Goal: Task Accomplishment & Management: Manage account settings

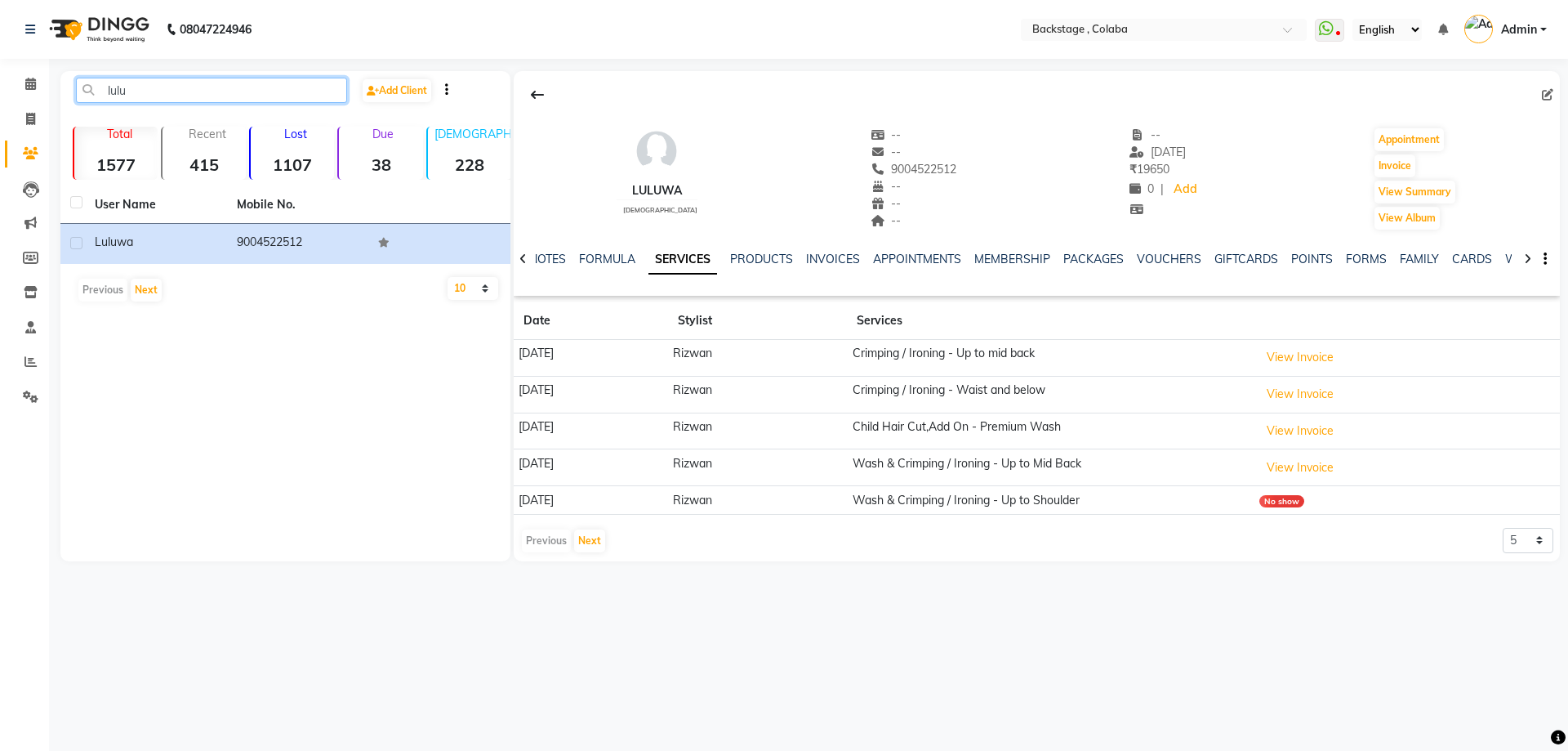
click at [176, 91] on input "lulu" at bounding box center [211, 90] width 272 height 25
type input "l"
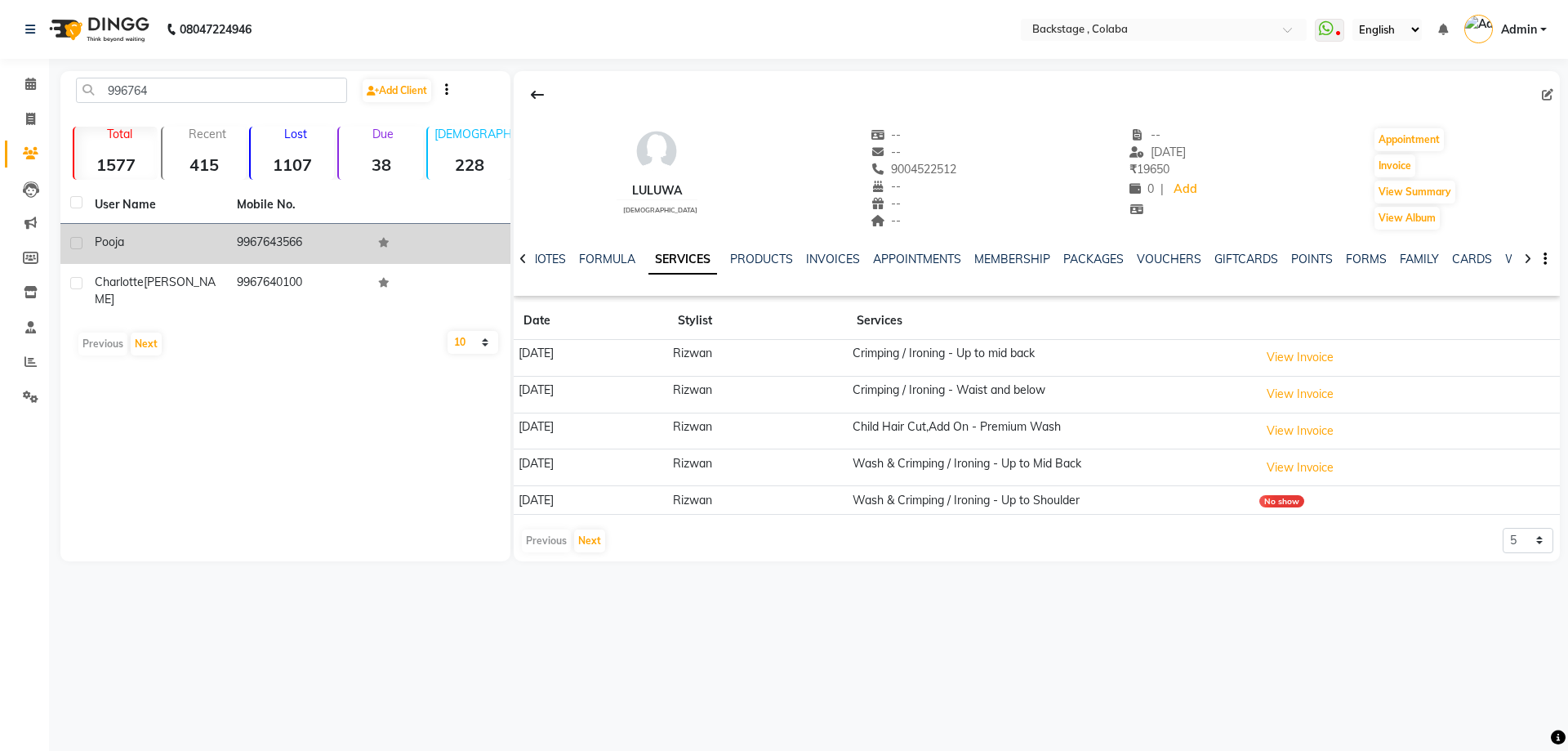
click at [200, 246] on div "Pooja" at bounding box center [156, 243] width 122 height 17
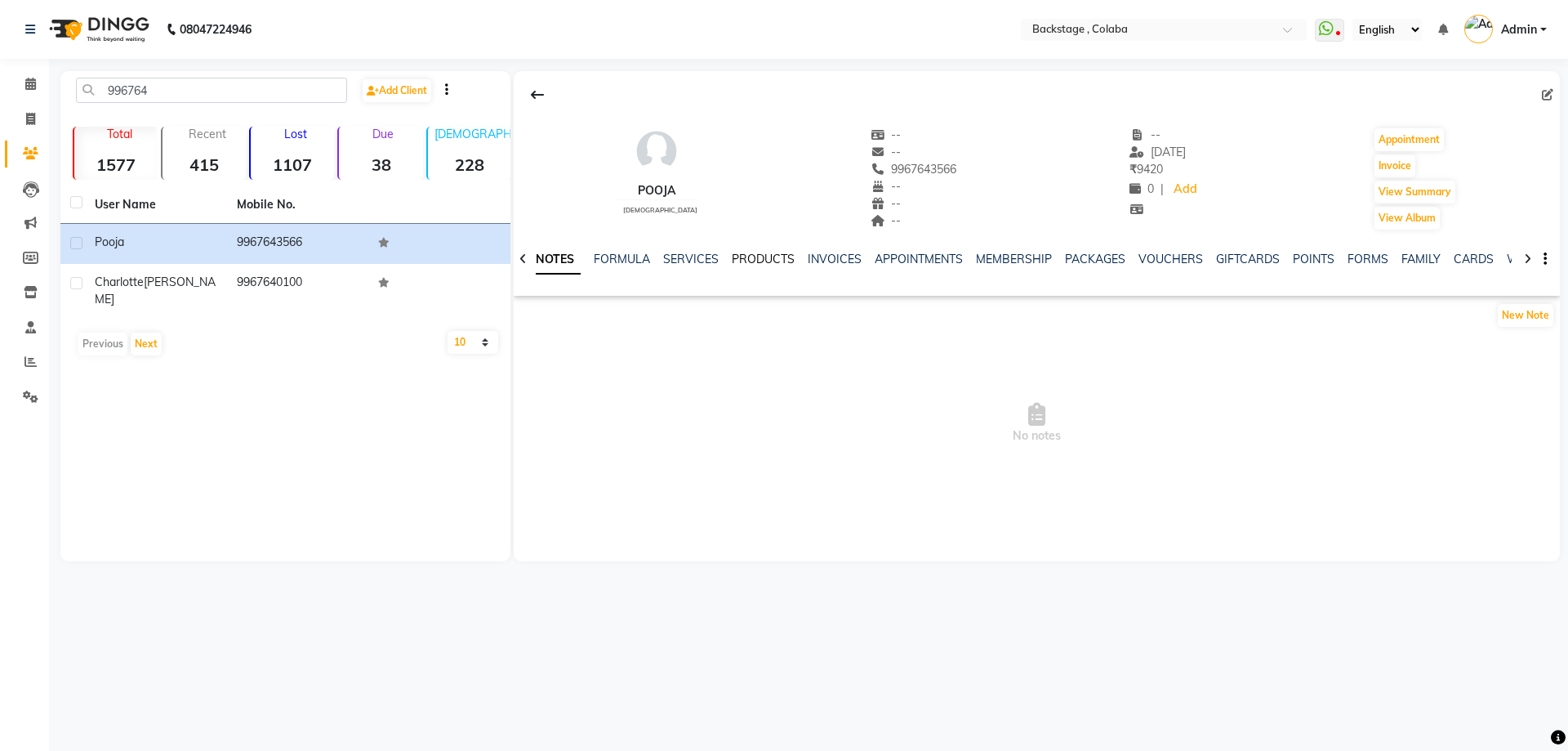
click at [746, 256] on link "PRODUCTS" at bounding box center [763, 258] width 63 height 15
click at [670, 245] on div "NOTES FORMULA SERVICES PRODUCTS INVOICES APPOINTMENTS MEMBERSHIP PACKAGES VOUCH…" at bounding box center [1036, 259] width 1046 height 57
click at [656, 258] on link "SERVICES" at bounding box center [664, 258] width 56 height 15
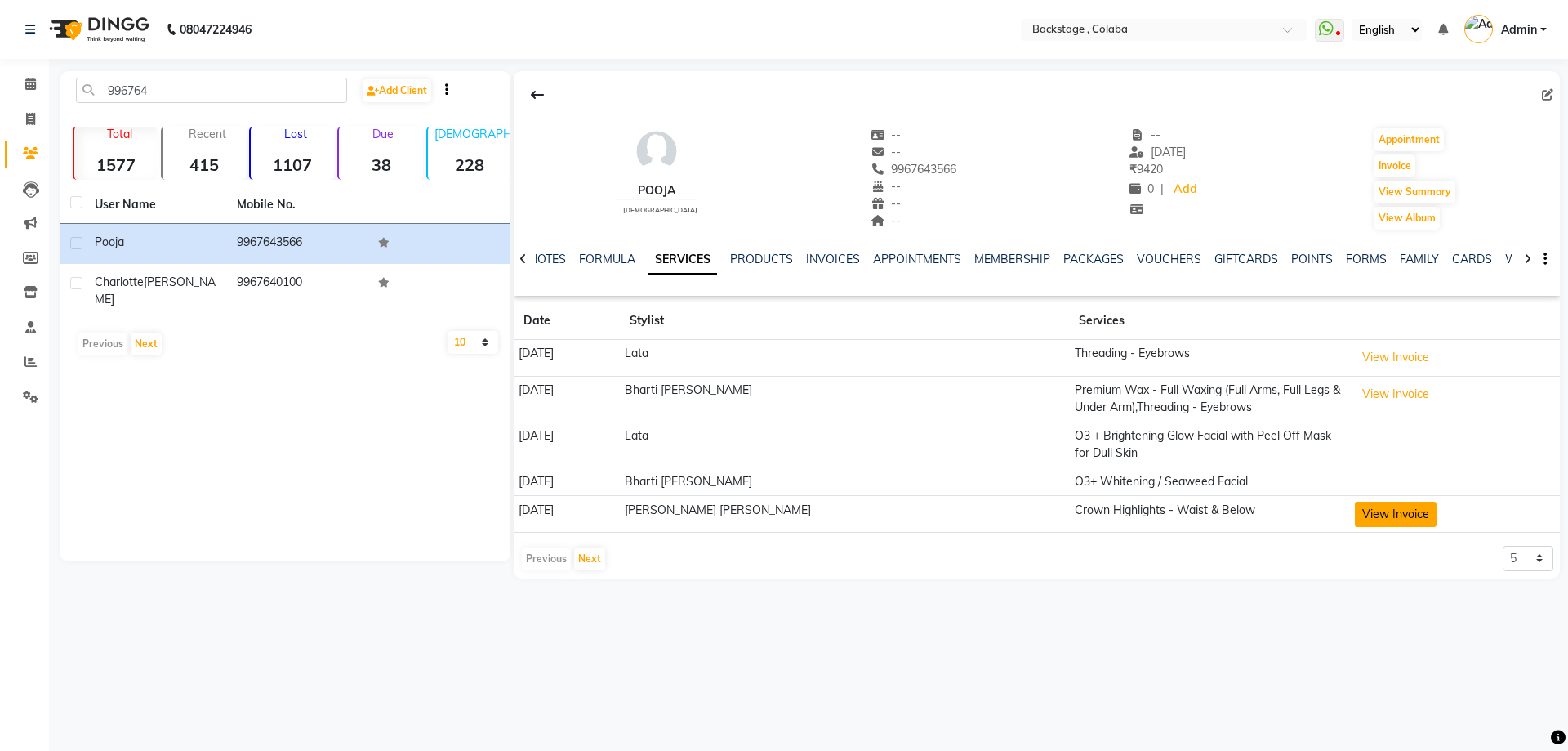
click at [1387, 513] on button "View Invoice" at bounding box center [1396, 513] width 82 height 25
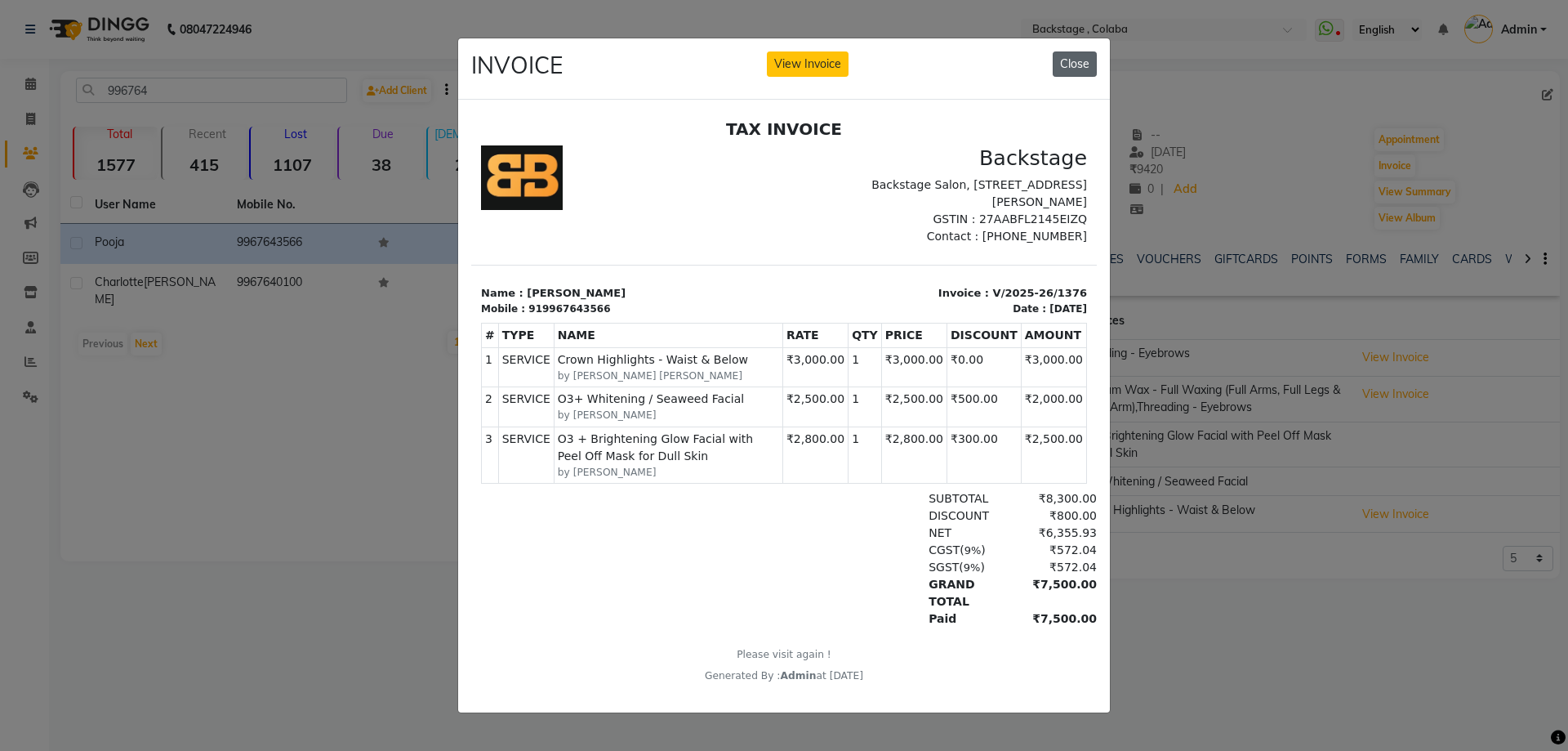
click at [1080, 55] on button "Close" at bounding box center [1075, 64] width 45 height 25
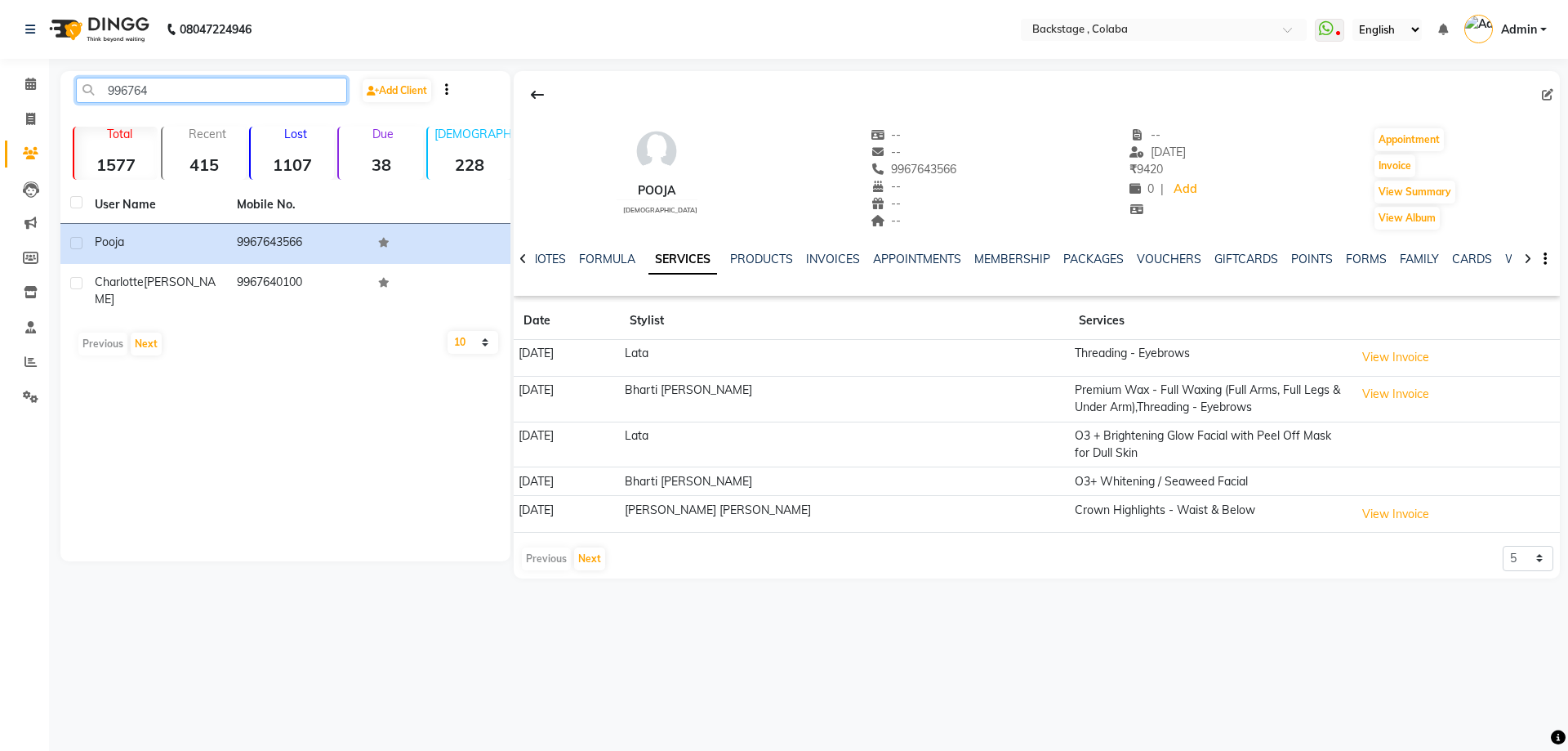
click at [222, 95] on input "996764" at bounding box center [211, 90] width 272 height 25
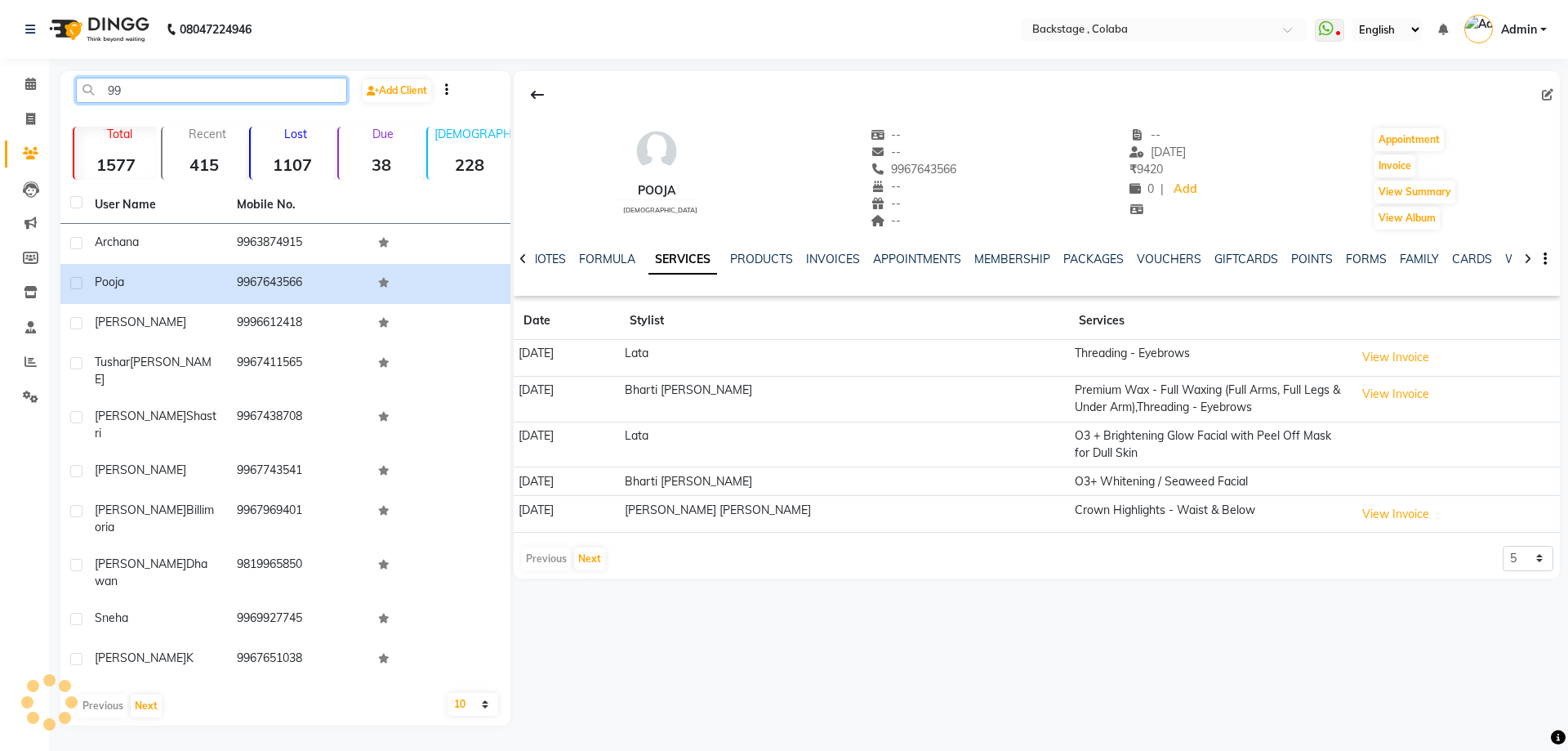
type input "9"
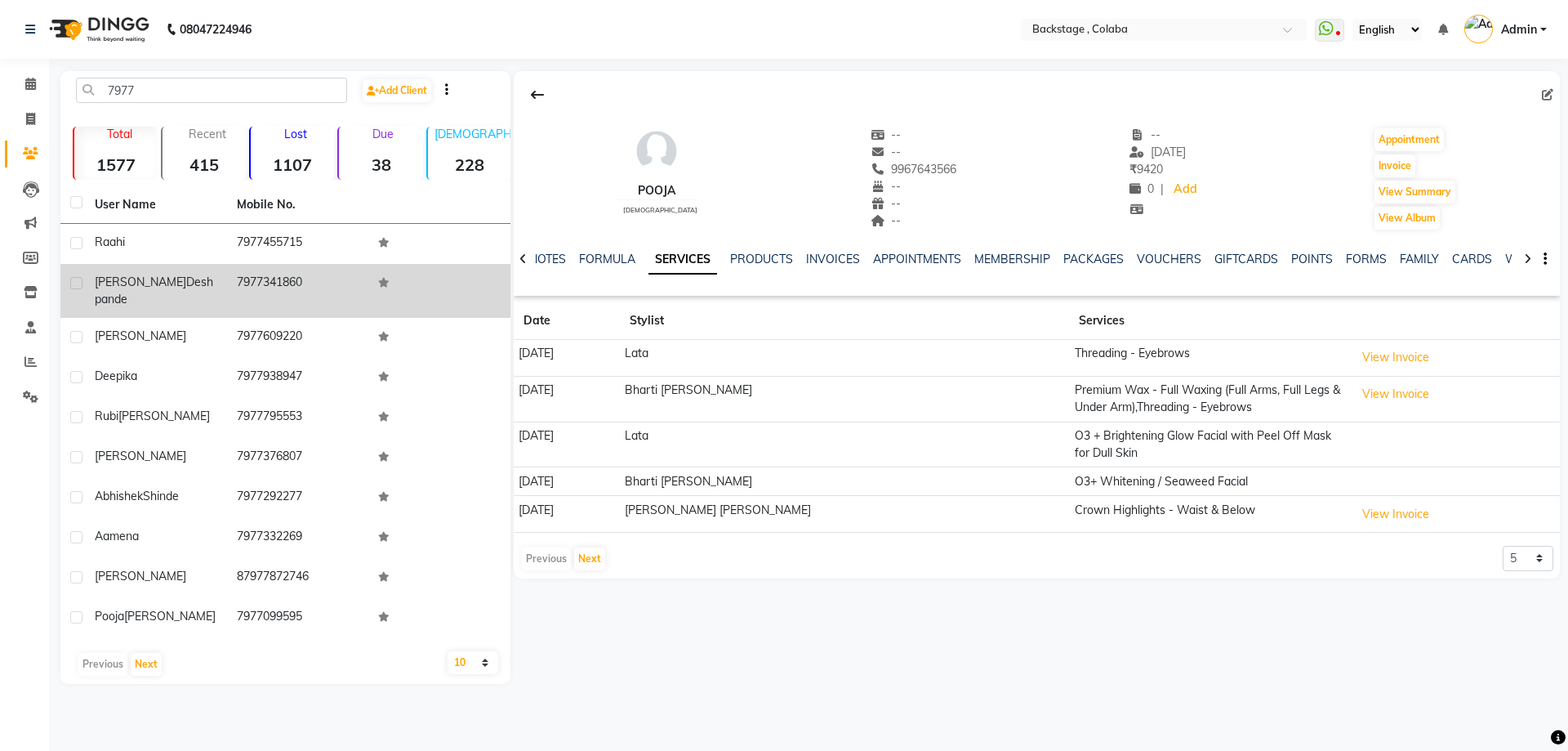
click at [215, 283] on div "[PERSON_NAME]" at bounding box center [156, 290] width 122 height 34
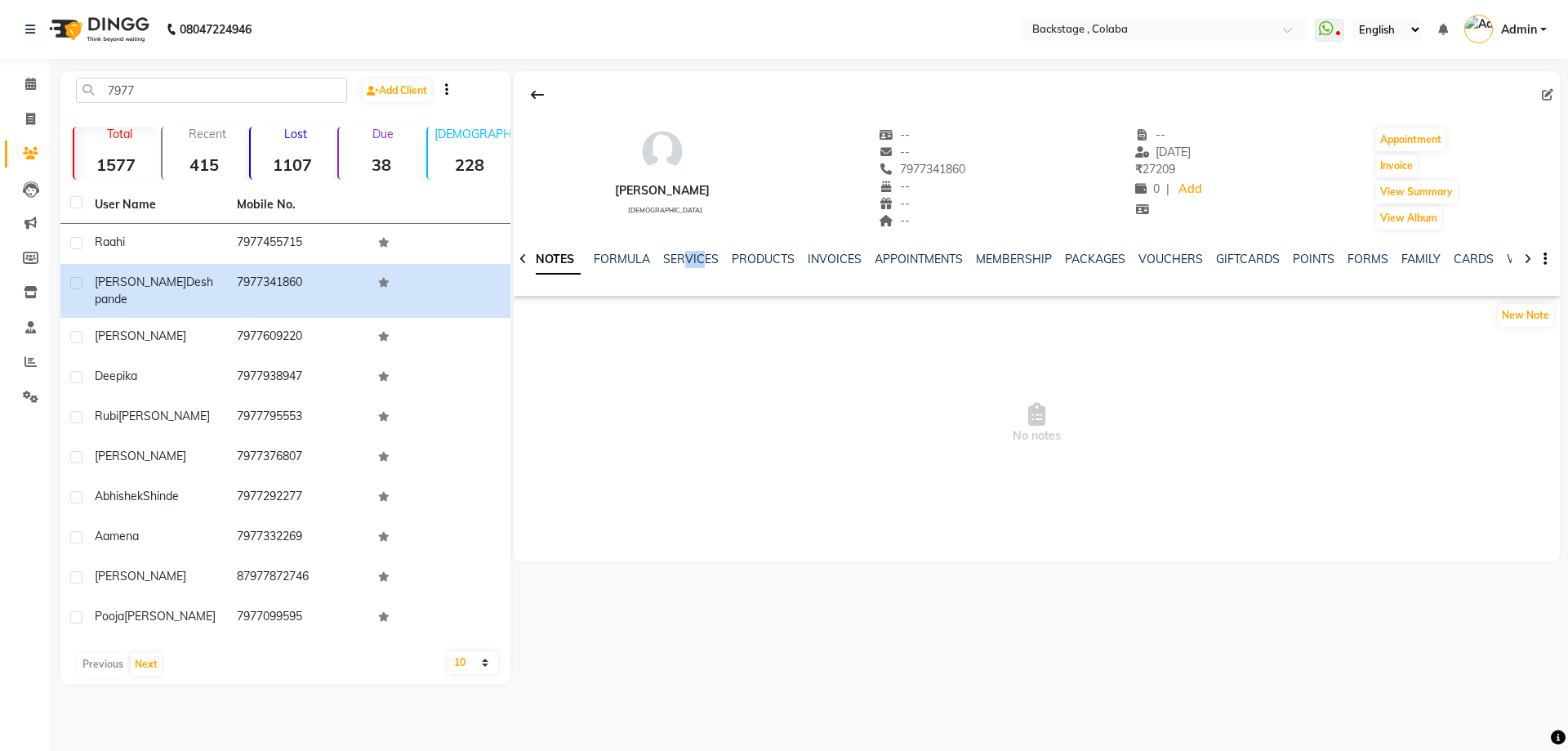
click at [697, 246] on div "NOTES FORMULA SERVICES PRODUCTS INVOICES APPOINTMENTS MEMBERSHIP PACKAGES VOUCH…" at bounding box center [1036, 259] width 1046 height 57
click at [689, 251] on link "SERVICES" at bounding box center [691, 258] width 56 height 15
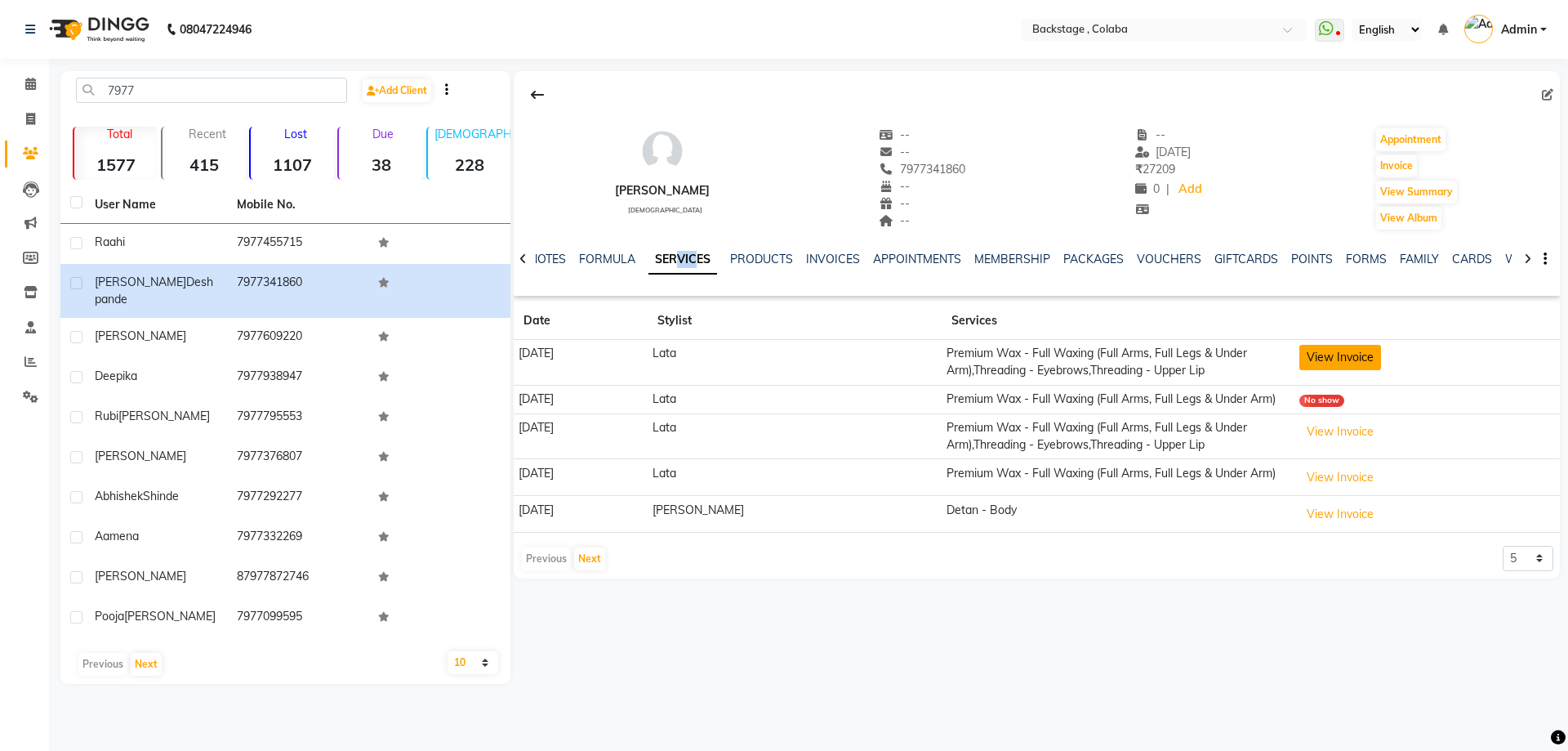
click at [1351, 345] on button "View Invoice" at bounding box center [1340, 357] width 82 height 25
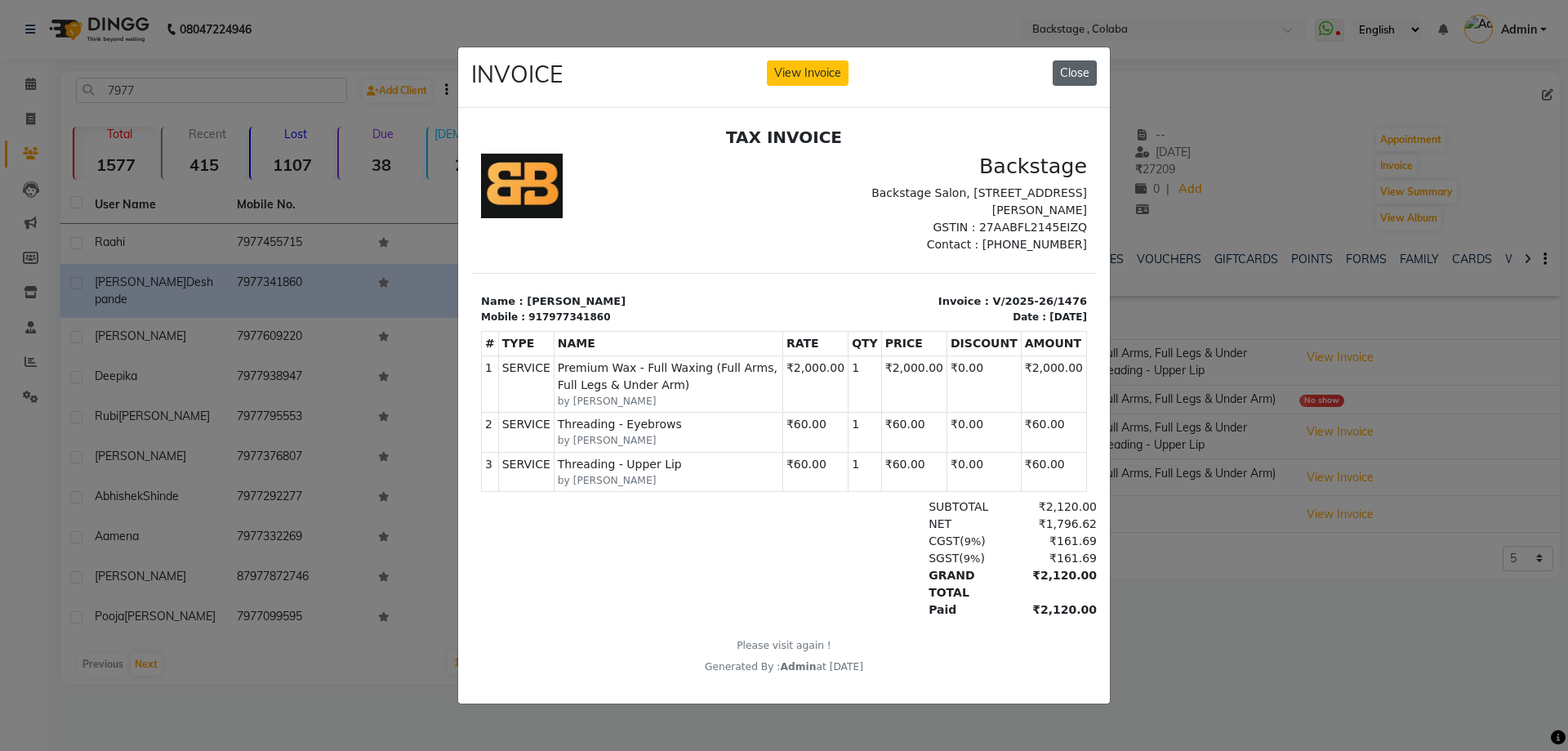
click at [1079, 60] on button "Close" at bounding box center [1075, 72] width 45 height 25
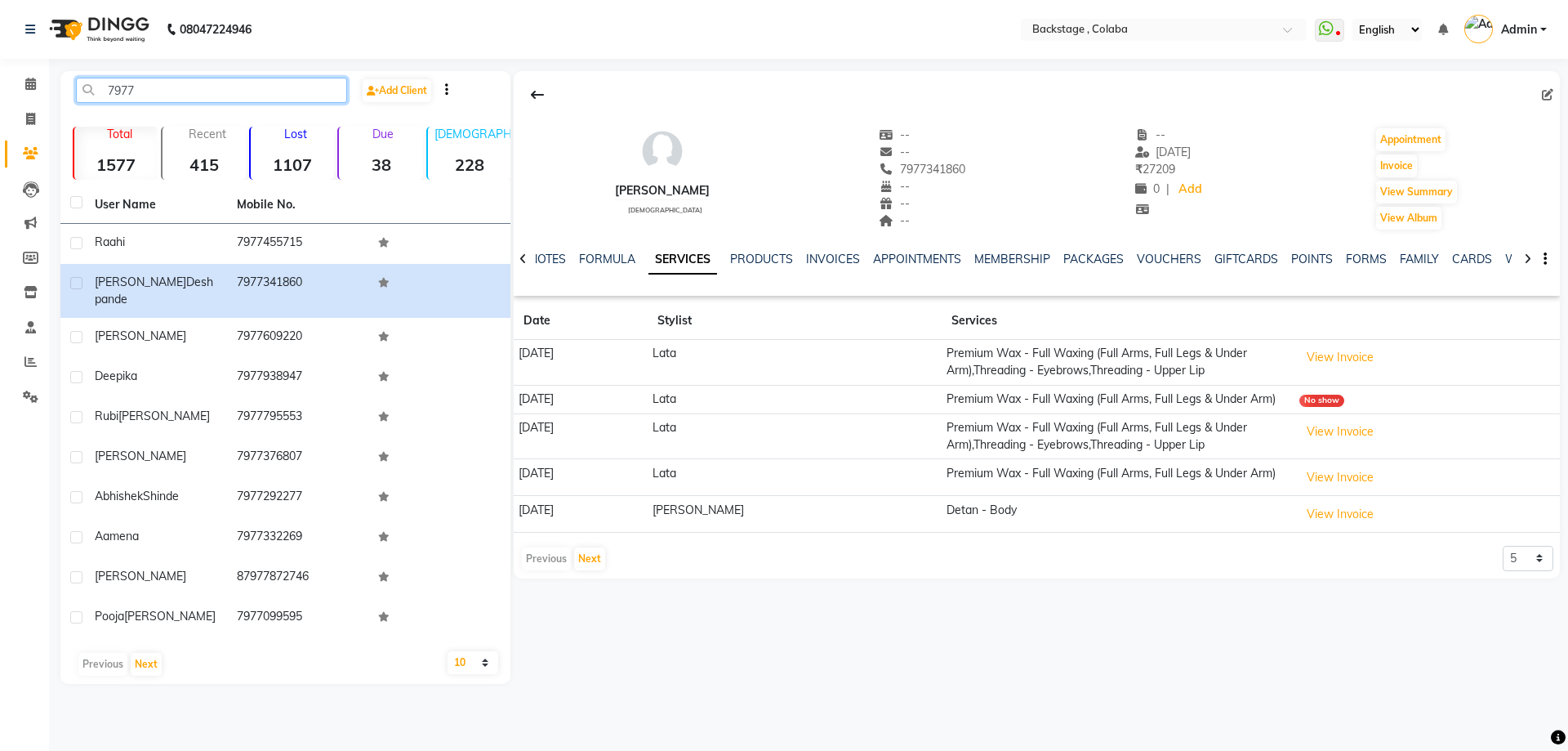
click at [155, 91] on input "7977" at bounding box center [211, 90] width 272 height 25
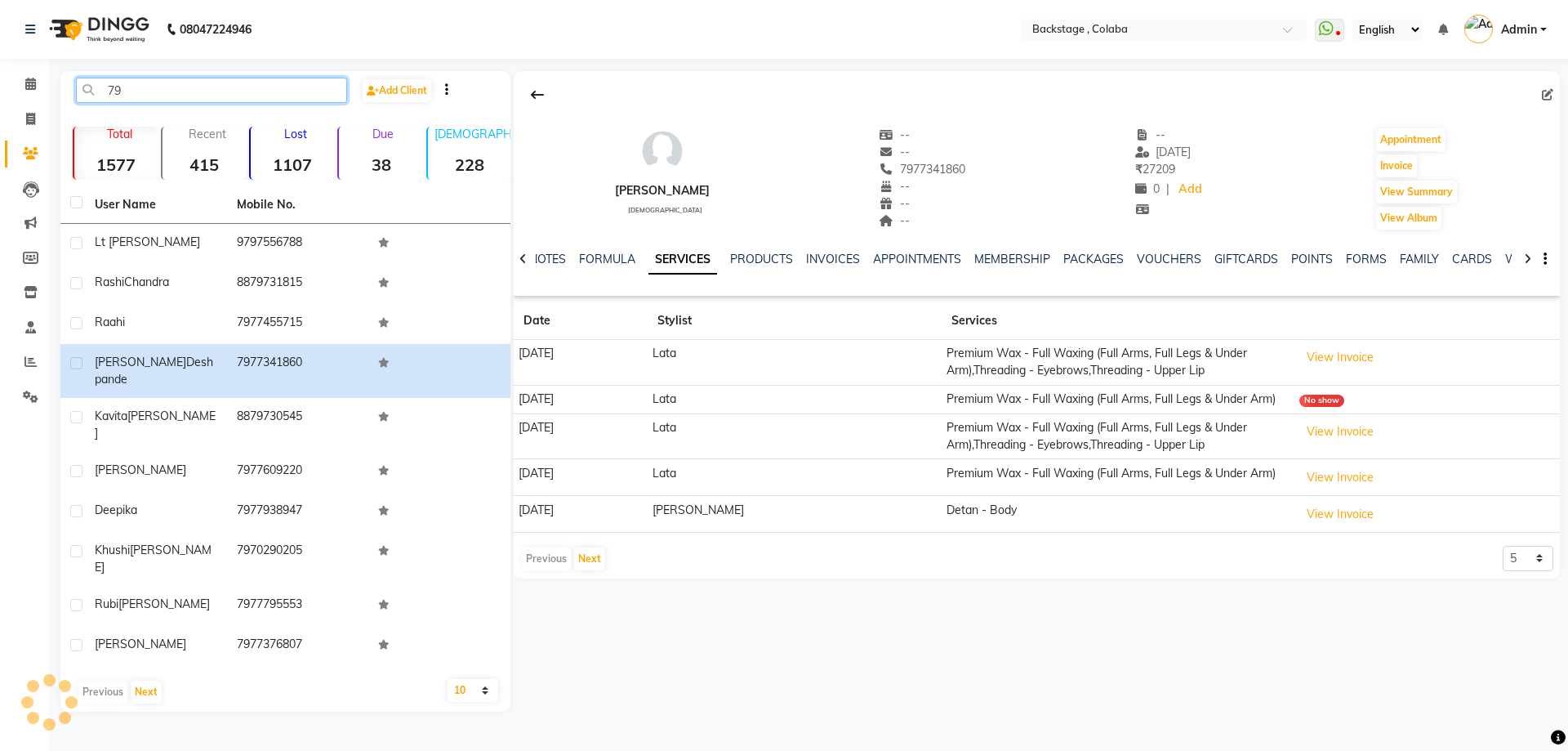
type input "7"
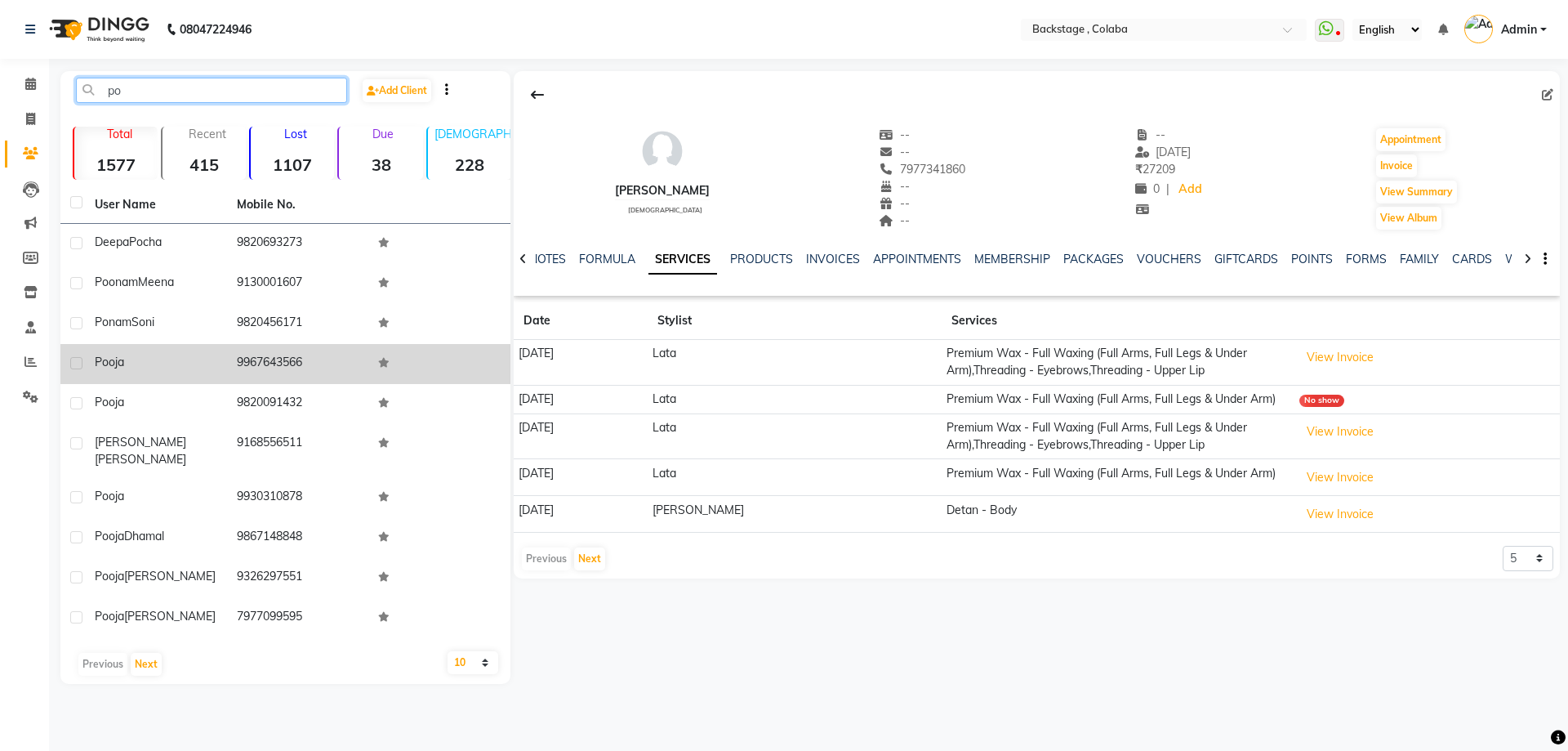
type input "po"
click at [173, 362] on div "Pooja" at bounding box center [156, 362] width 122 height 17
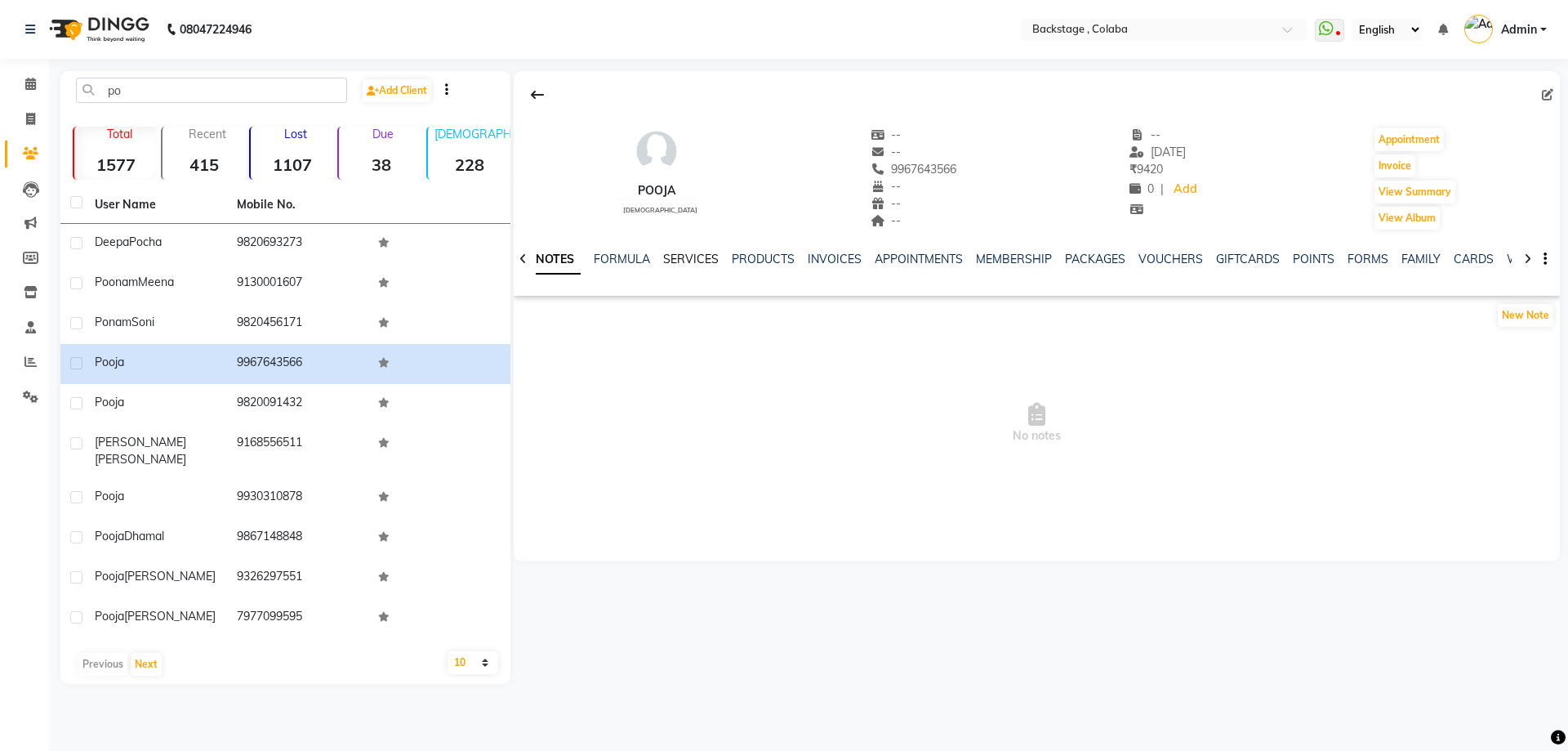
click at [687, 252] on link "SERVICES" at bounding box center [691, 258] width 56 height 15
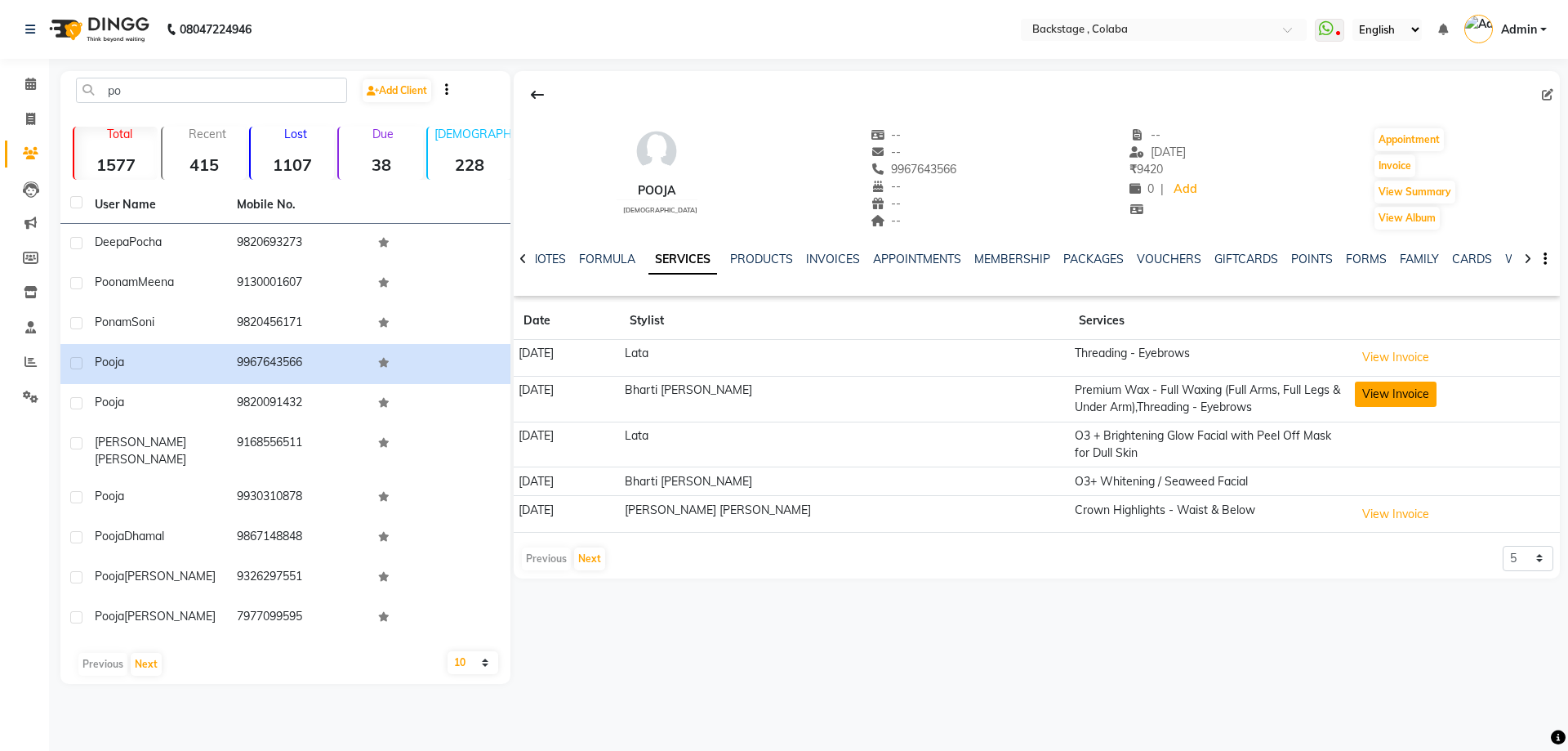
click at [1355, 389] on button "View Invoice" at bounding box center [1396, 394] width 82 height 25
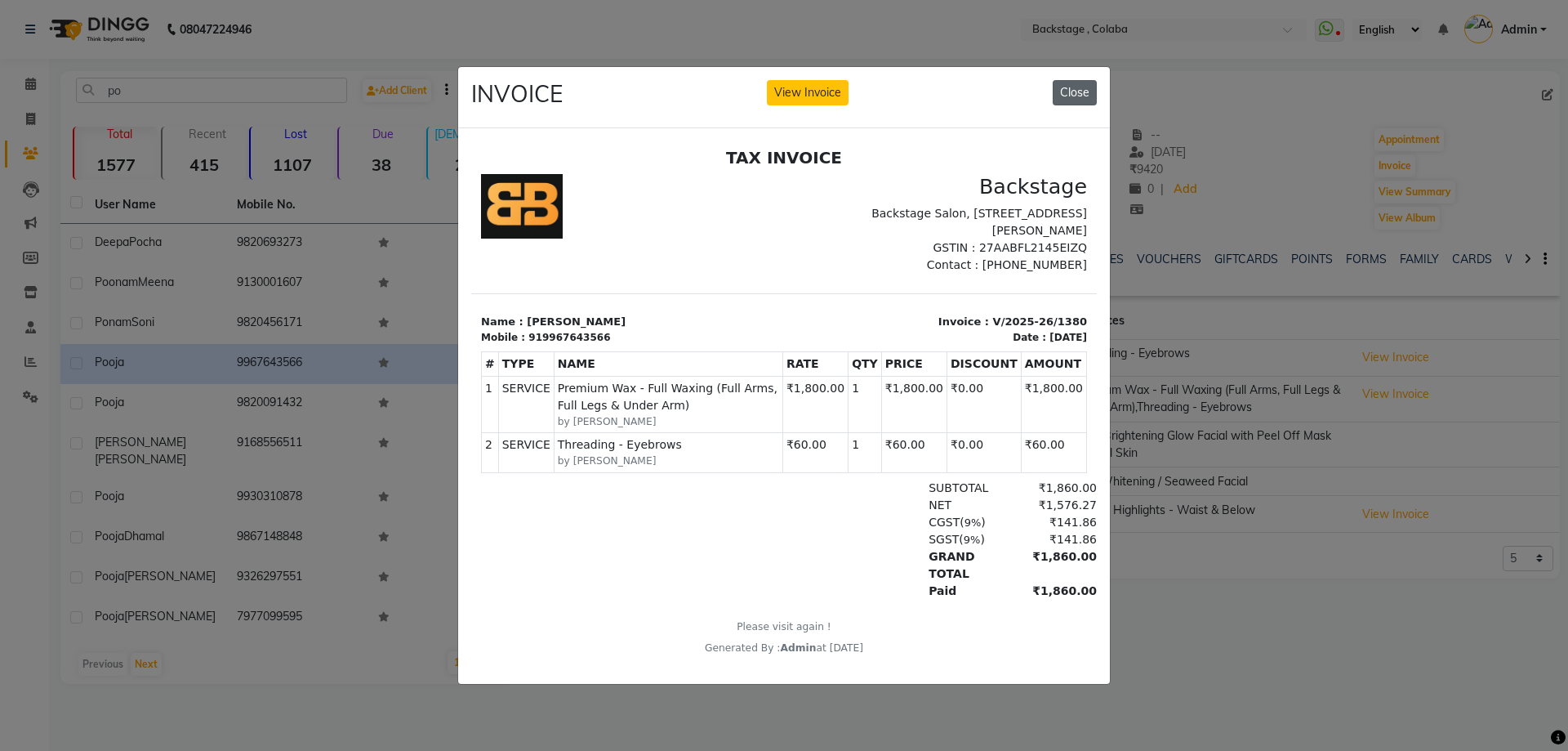
click at [1068, 84] on button "Close" at bounding box center [1075, 93] width 45 height 25
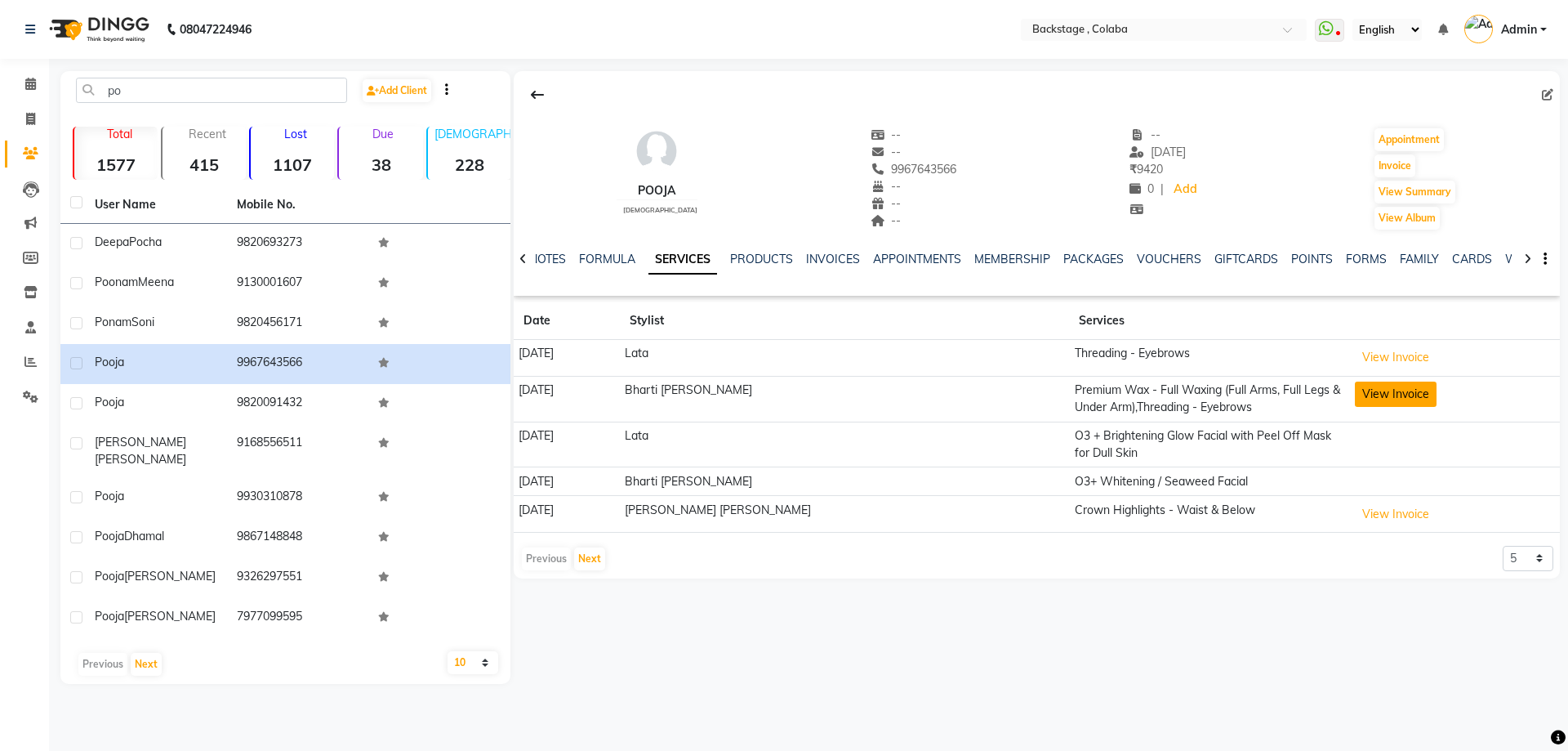
click at [1399, 386] on button "View Invoice" at bounding box center [1396, 394] width 82 height 25
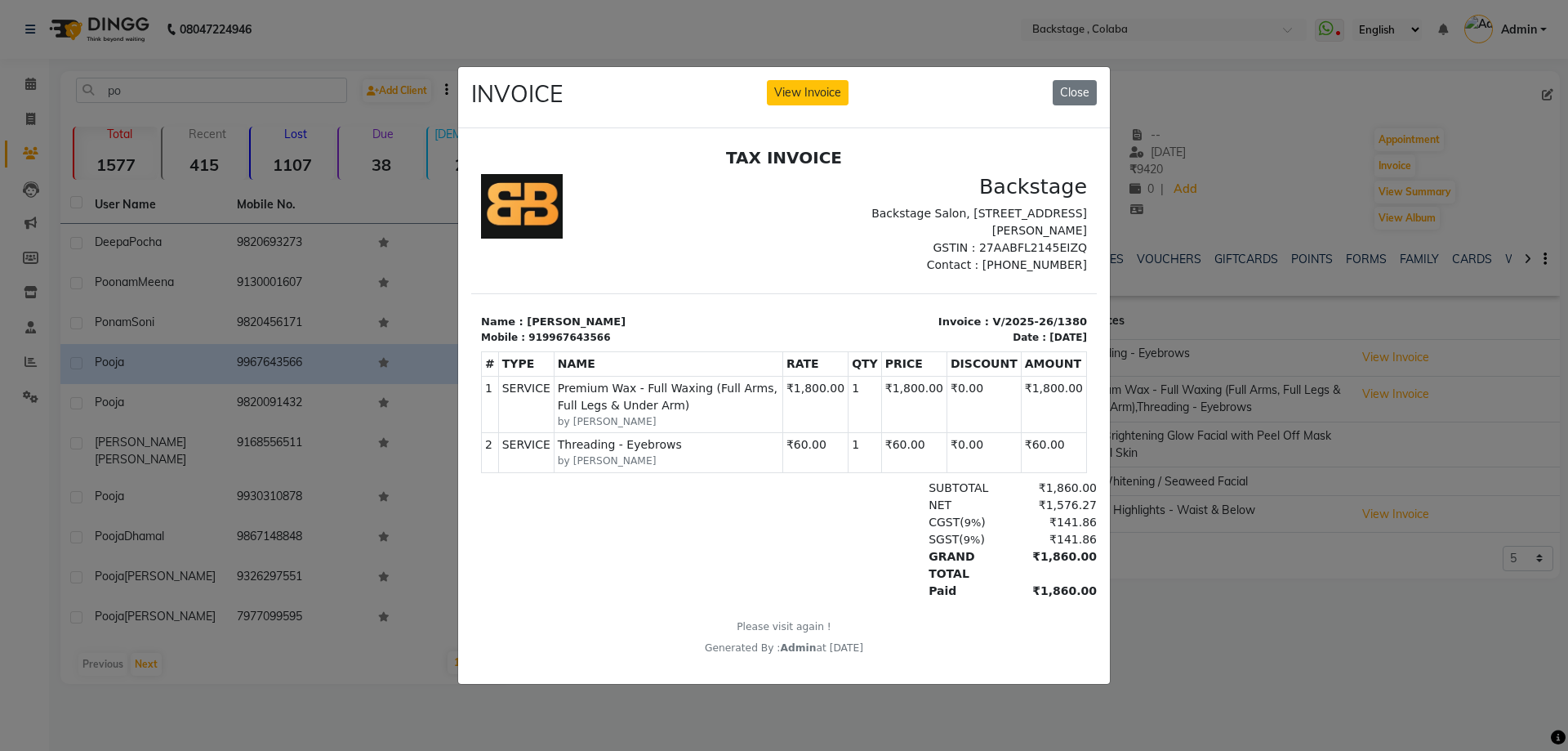
click at [1078, 39] on ngb-modal-window "INVOICE View Invoice Close" at bounding box center [784, 376] width 1568 height 751
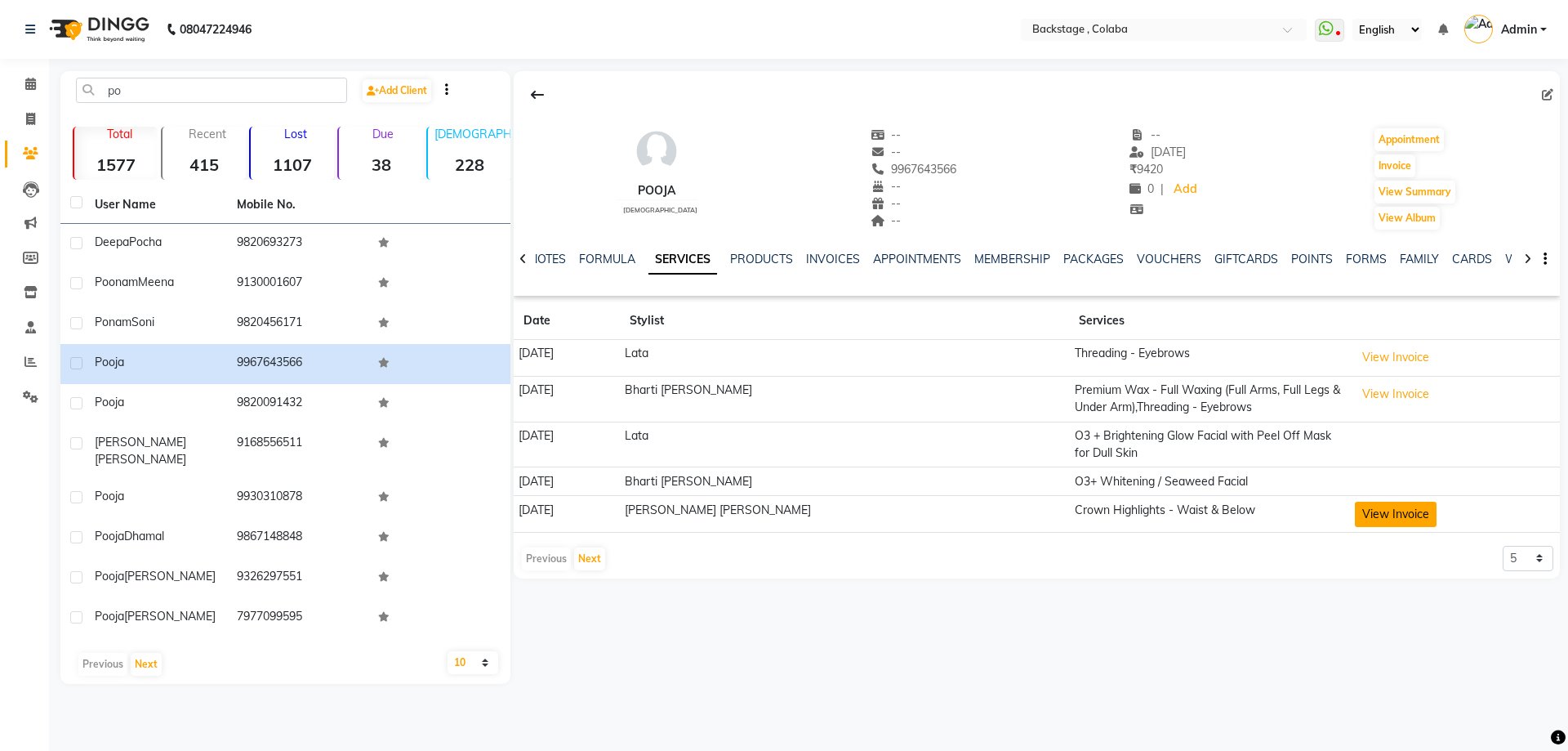
click at [1355, 516] on button "View Invoice" at bounding box center [1396, 513] width 82 height 25
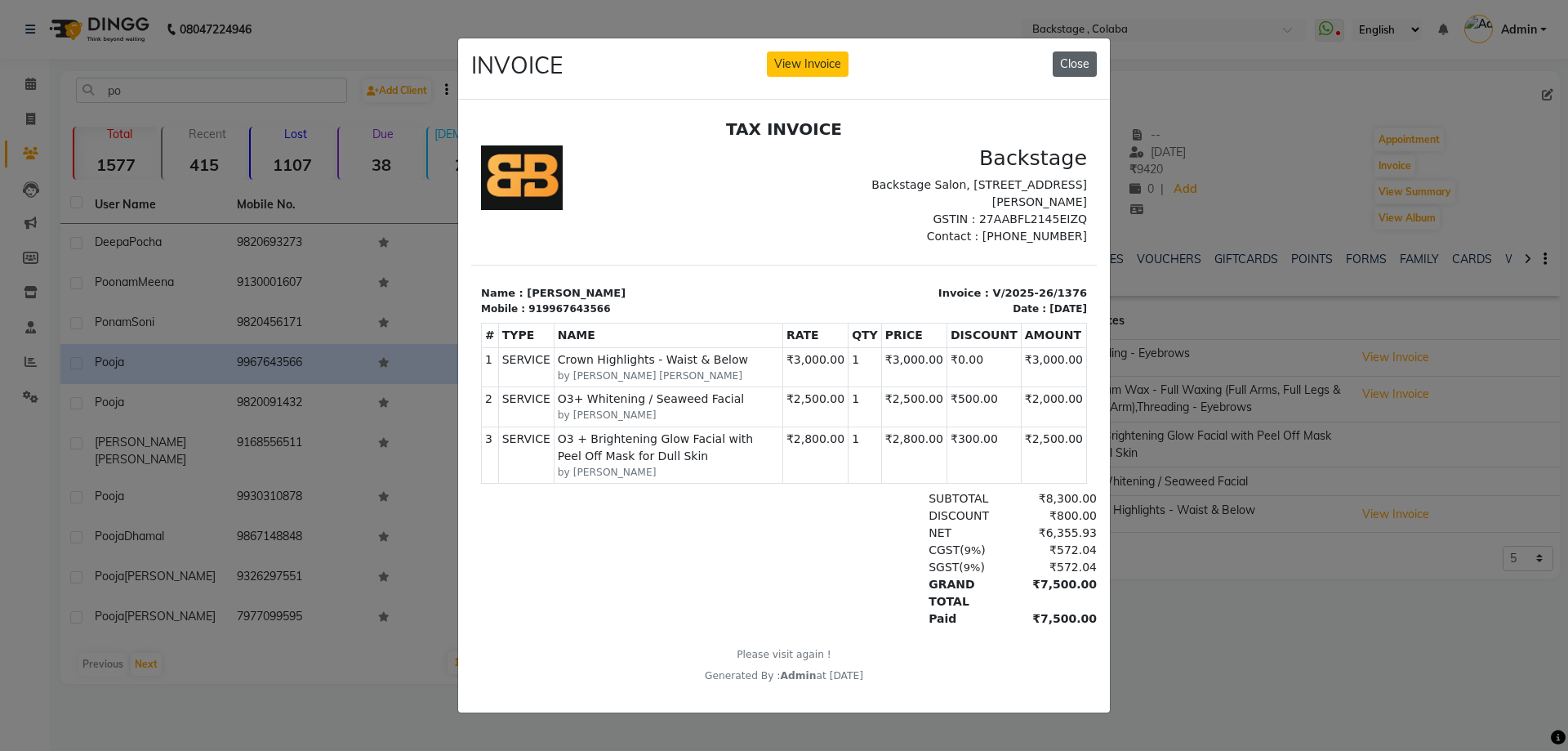
drag, startPoint x: 1074, startPoint y: 48, endPoint x: 1104, endPoint y: 58, distance: 31.6
click at [1074, 52] on button "Close" at bounding box center [1075, 64] width 45 height 25
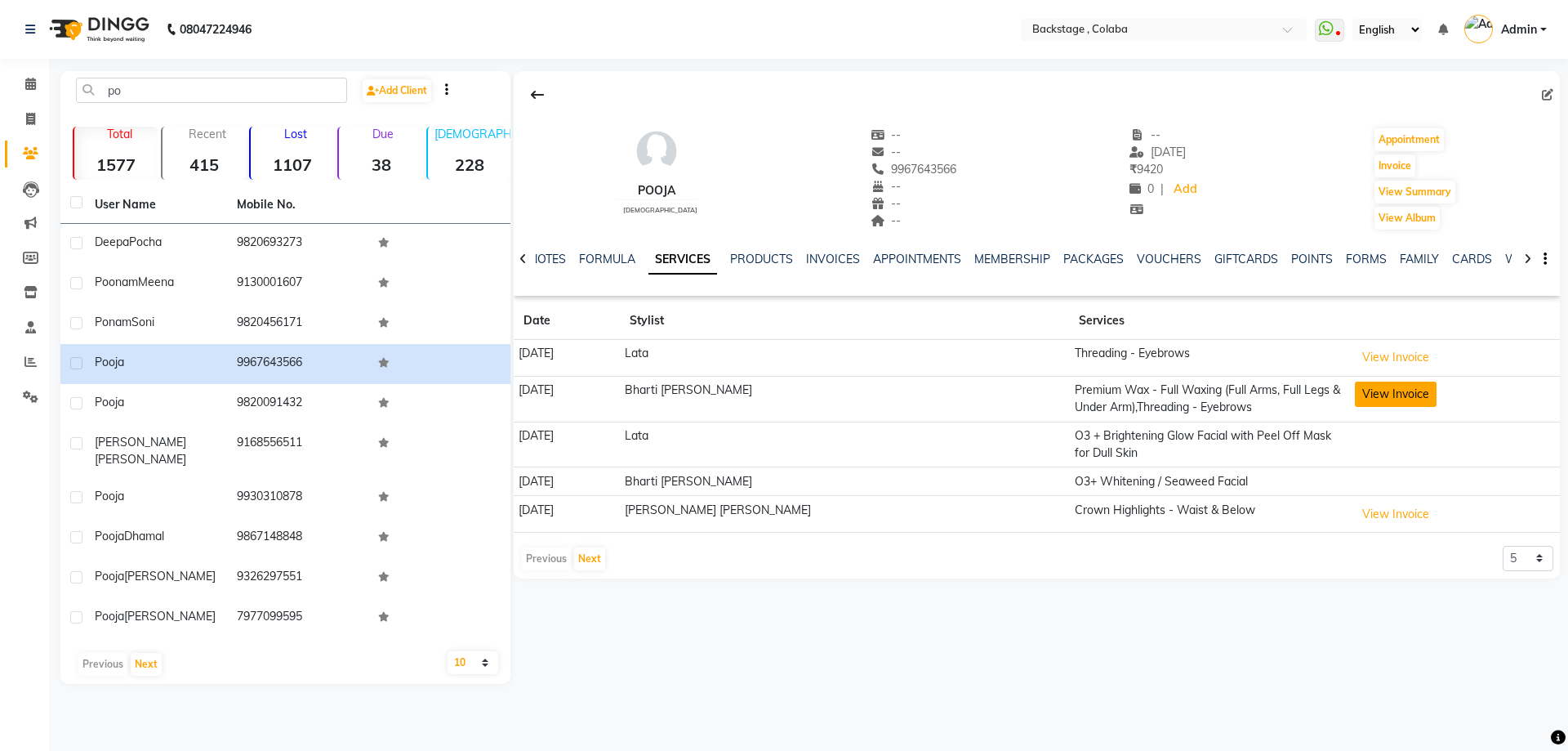
click at [1407, 394] on button "View Invoice" at bounding box center [1396, 394] width 82 height 25
